Goal: Task Accomplishment & Management: Use online tool/utility

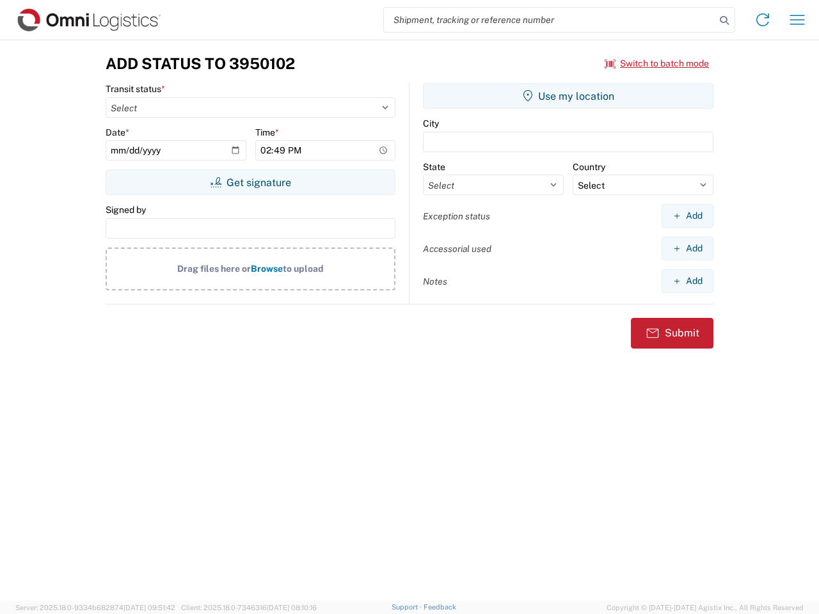
click at [550, 20] on input "search" at bounding box center [549, 20] width 331 height 24
click at [724, 20] on icon at bounding box center [724, 21] width 18 height 18
click at [763, 20] on icon at bounding box center [762, 20] width 20 height 20
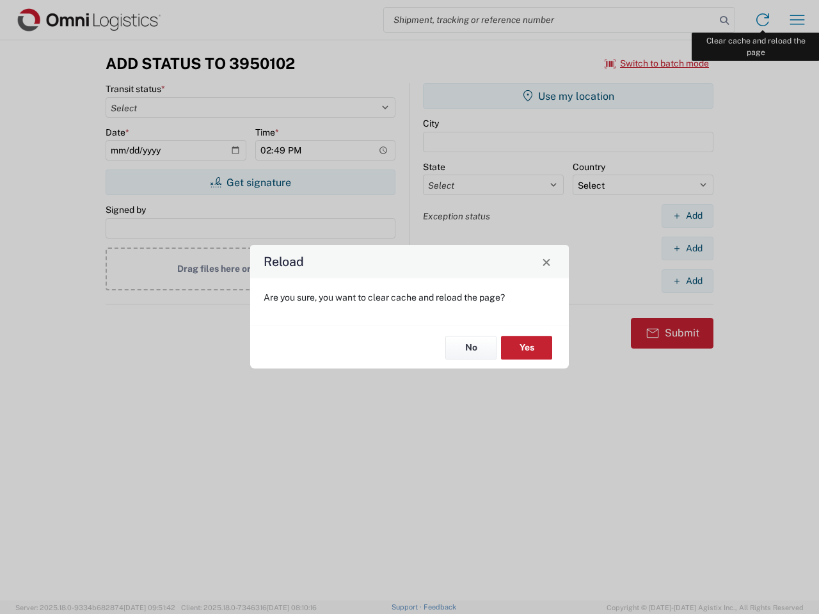
click at [797, 20] on div "Reload Are you sure, you want to clear cache and reload the page? No Yes" at bounding box center [409, 307] width 819 height 614
click at [657, 63] on div "Reload Are you sure, you want to clear cache and reload the page? No Yes" at bounding box center [409, 307] width 819 height 614
click at [250, 182] on div "Reload Are you sure, you want to clear cache and reload the page? No Yes" at bounding box center [409, 307] width 819 height 614
click at [568, 96] on div "Reload Are you sure, you want to clear cache and reload the page? No Yes" at bounding box center [409, 307] width 819 height 614
click at [687, 216] on div "Reload Are you sure, you want to clear cache and reload the page? No Yes" at bounding box center [409, 307] width 819 height 614
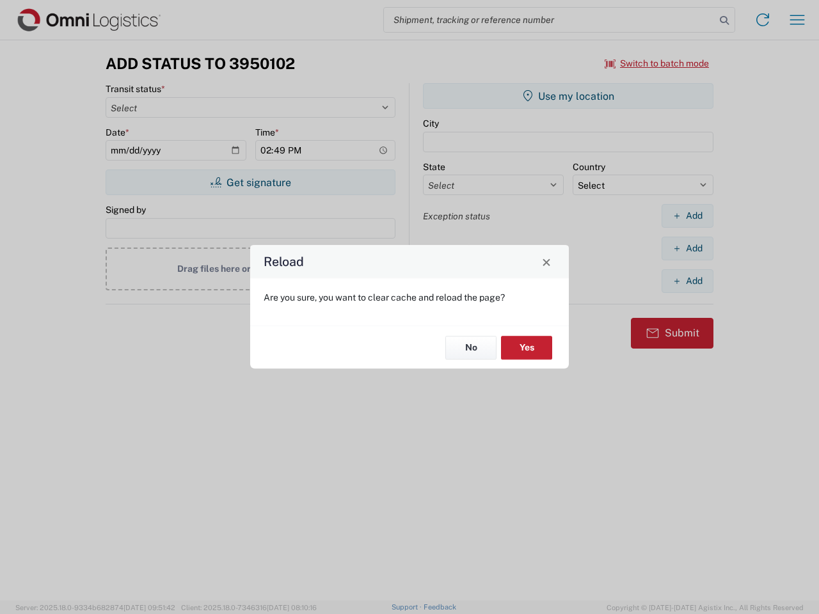
click at [687, 248] on div "Reload Are you sure, you want to clear cache and reload the page? No Yes" at bounding box center [409, 307] width 819 height 614
click at [687, 281] on div "Reload Are you sure, you want to clear cache and reload the page? No Yes" at bounding box center [409, 307] width 819 height 614
